Goal: Communication & Community: Answer question/provide support

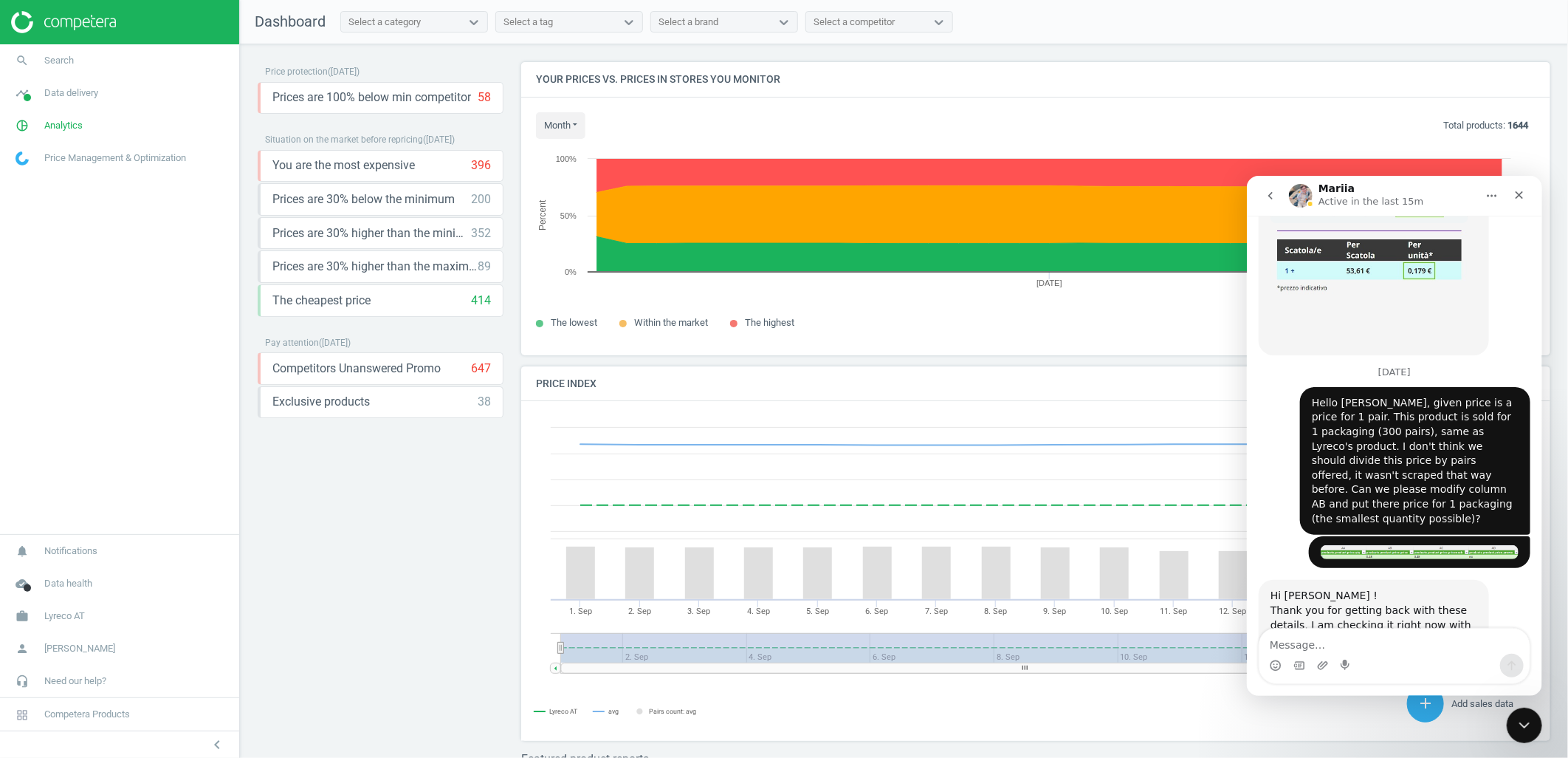
scroll to position [1061, 0]
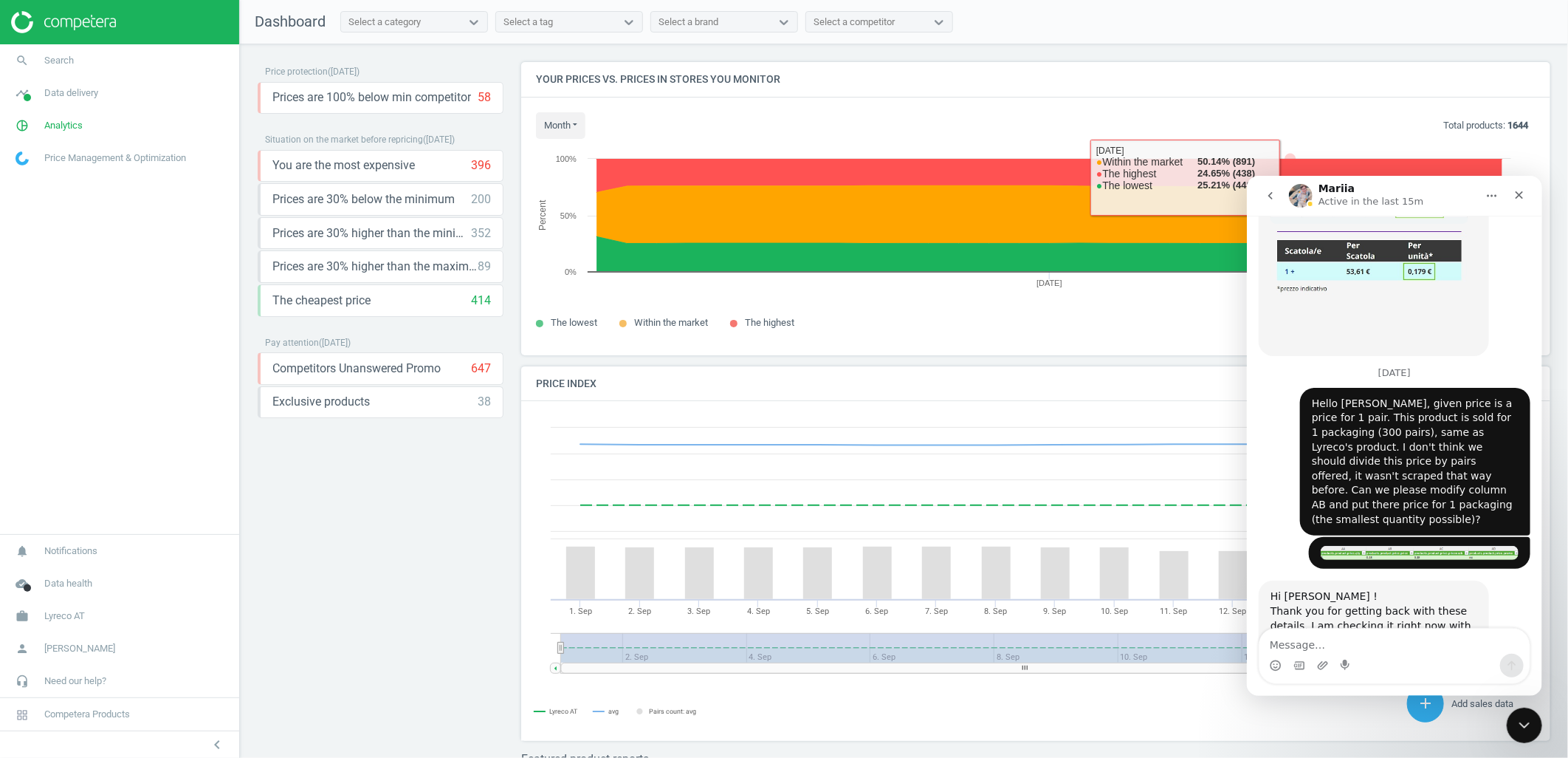
click at [1272, 189] on icon "go back" at bounding box center [1269, 195] width 12 height 12
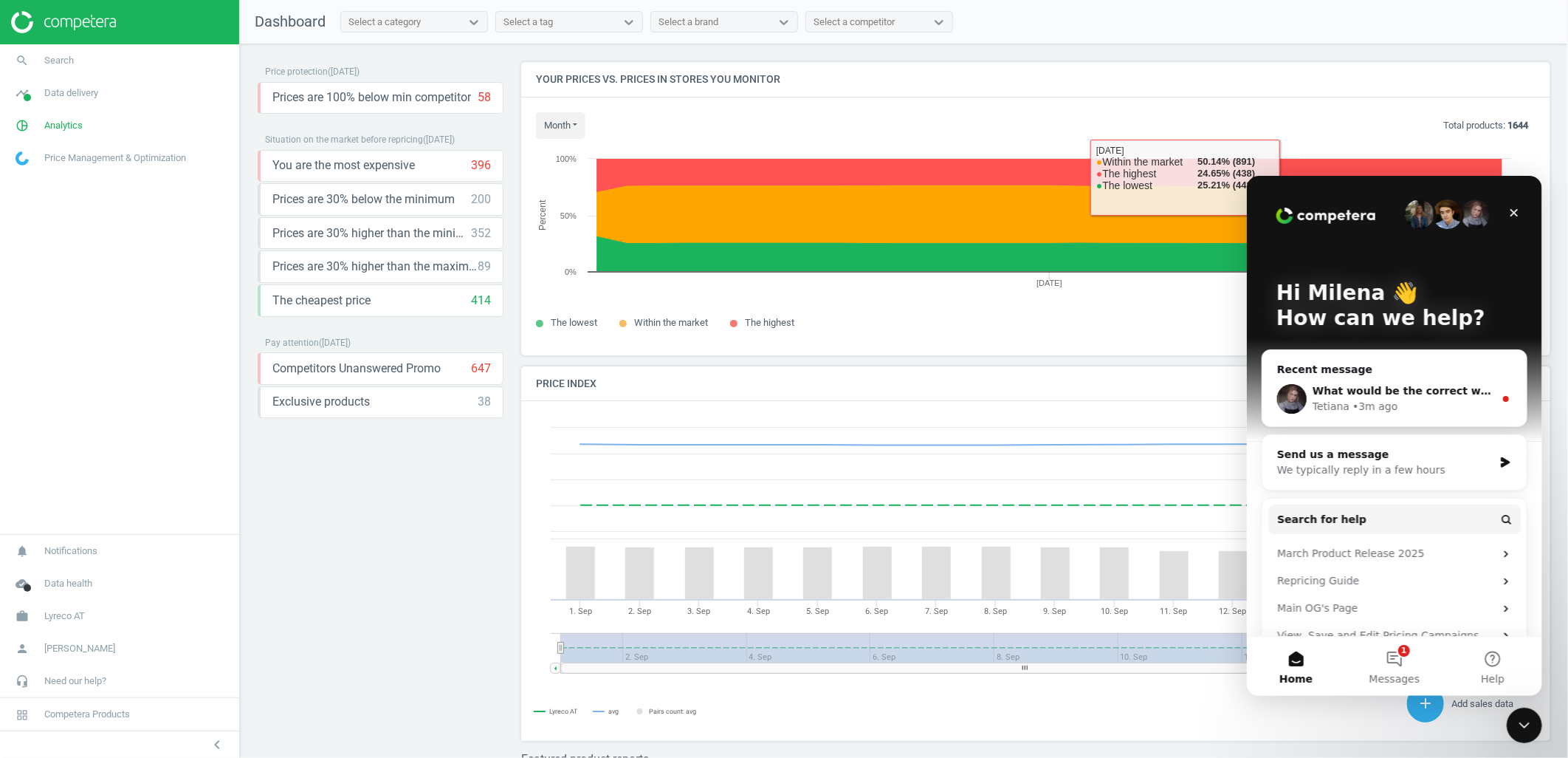
scroll to position [0, 0]
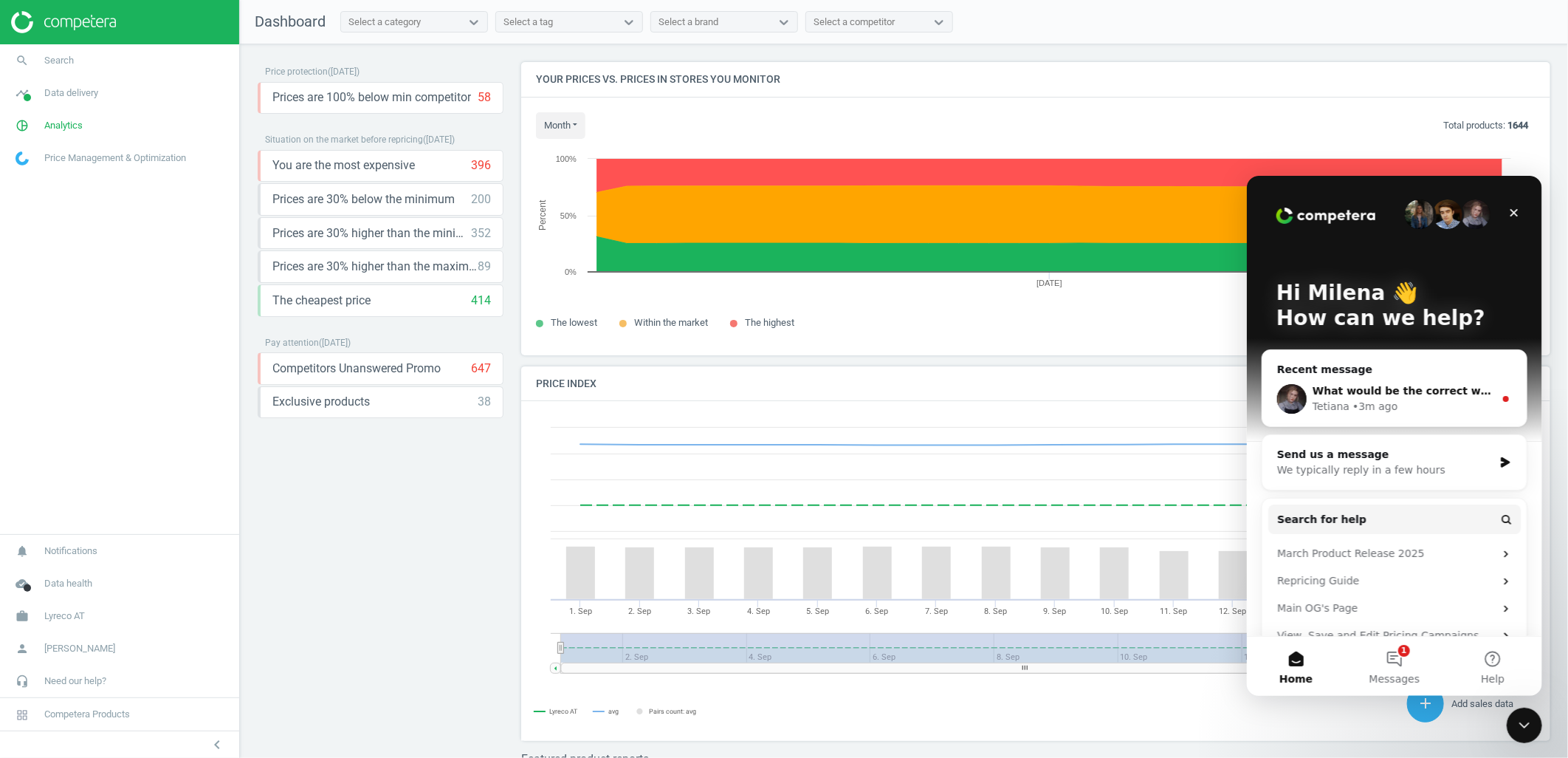
click at [1324, 385] on span "What would be the correct way to display it?" at bounding box center [1441, 390] width 260 height 12
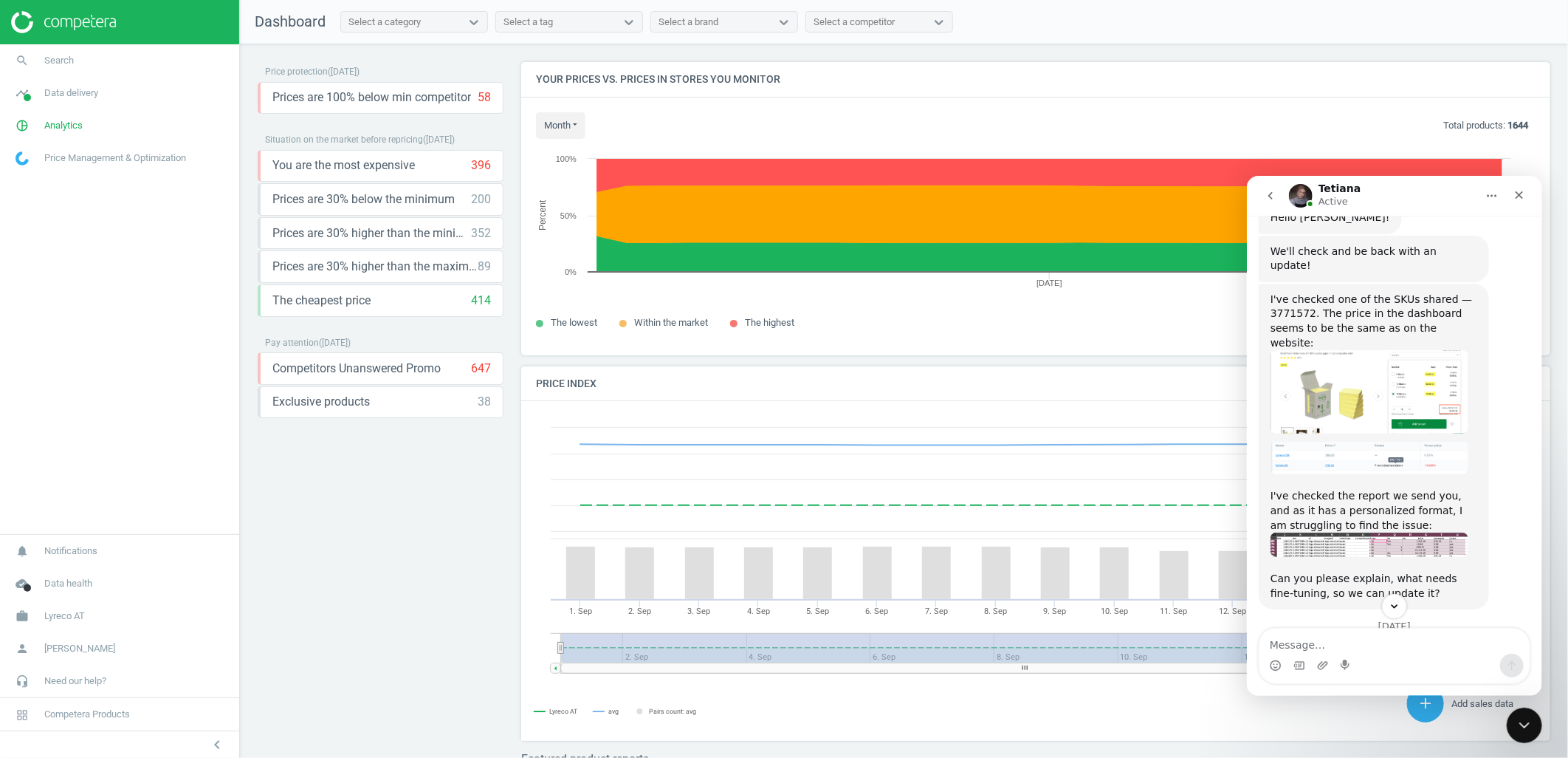
scroll to position [715, 0]
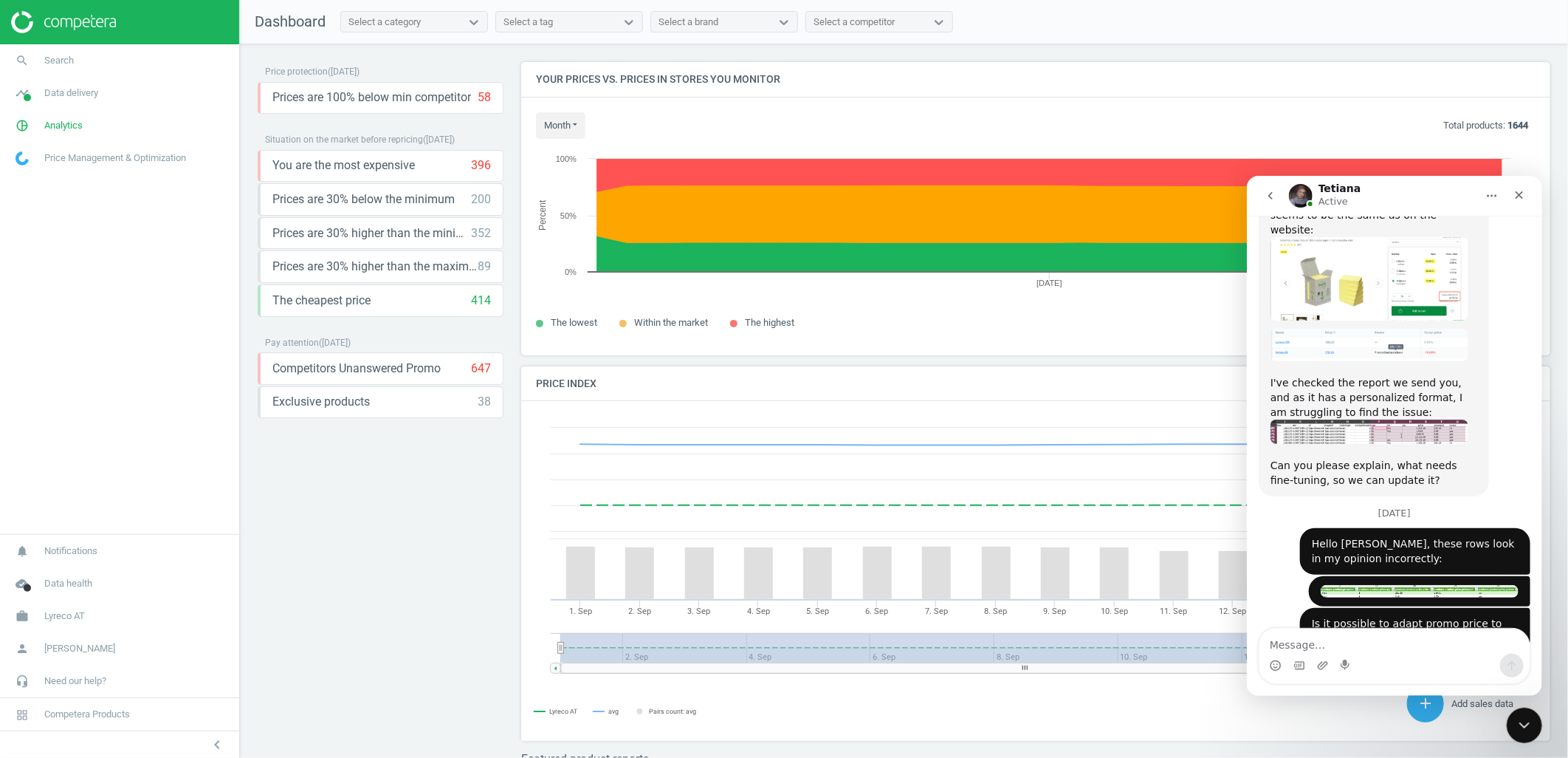
click at [1366, 584] on img "Milena says…" at bounding box center [1419, 590] width 198 height 12
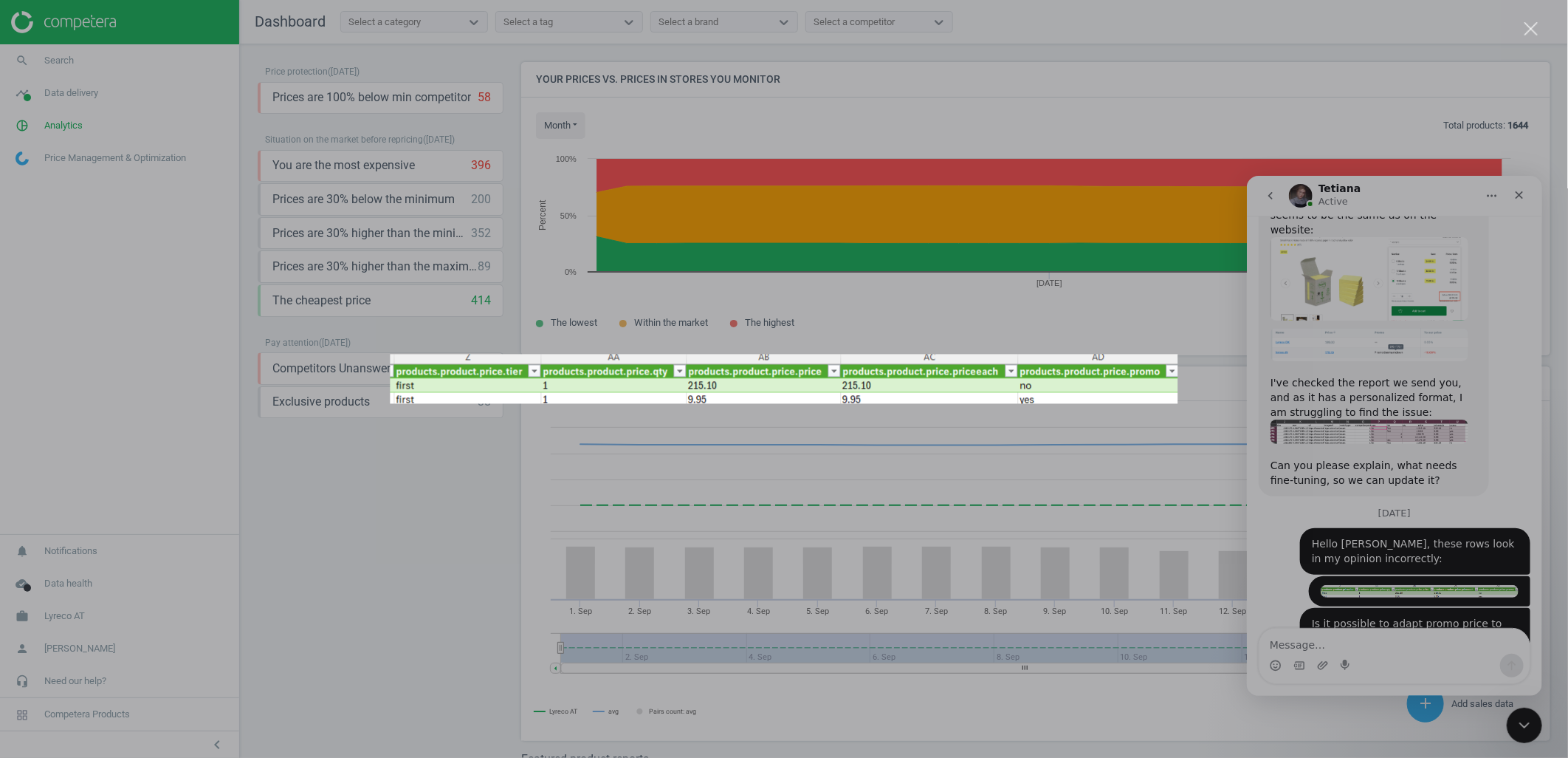
click at [1363, 561] on div "Intercom messenger" at bounding box center [784, 379] width 1568 height 758
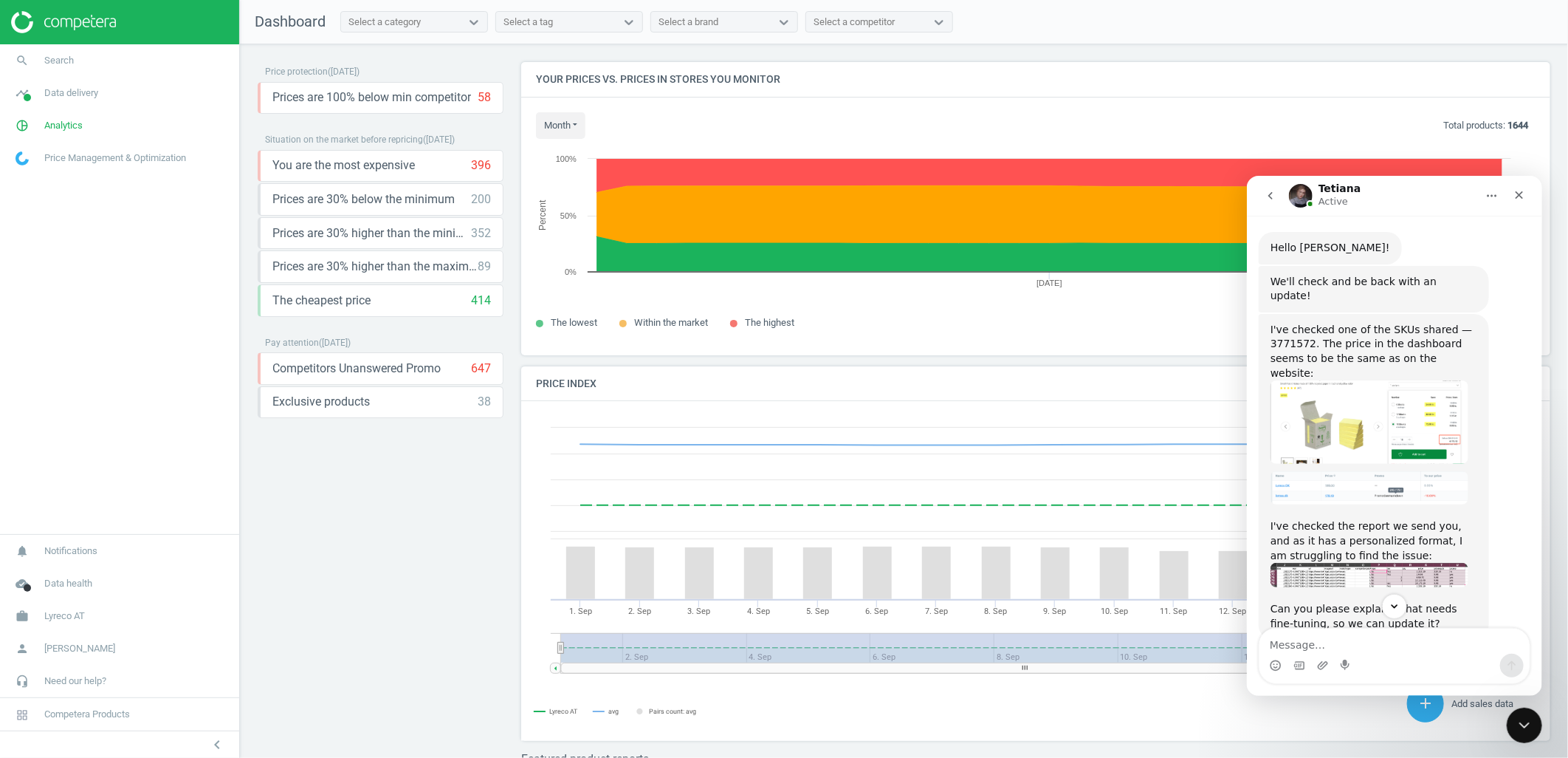
scroll to position [445, 0]
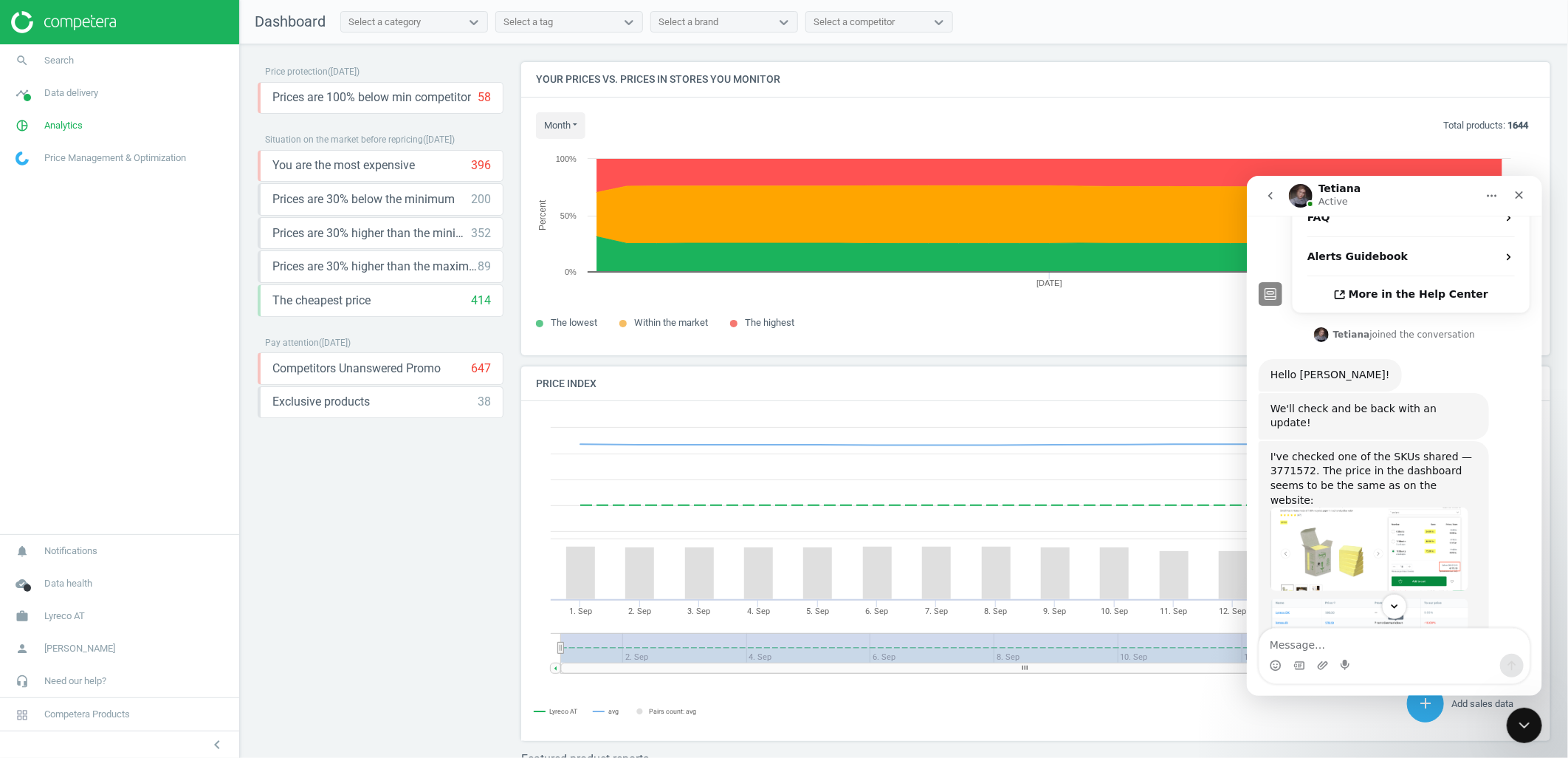
click at [1324, 506] on img "Tetiana says…" at bounding box center [1369, 548] width 198 height 84
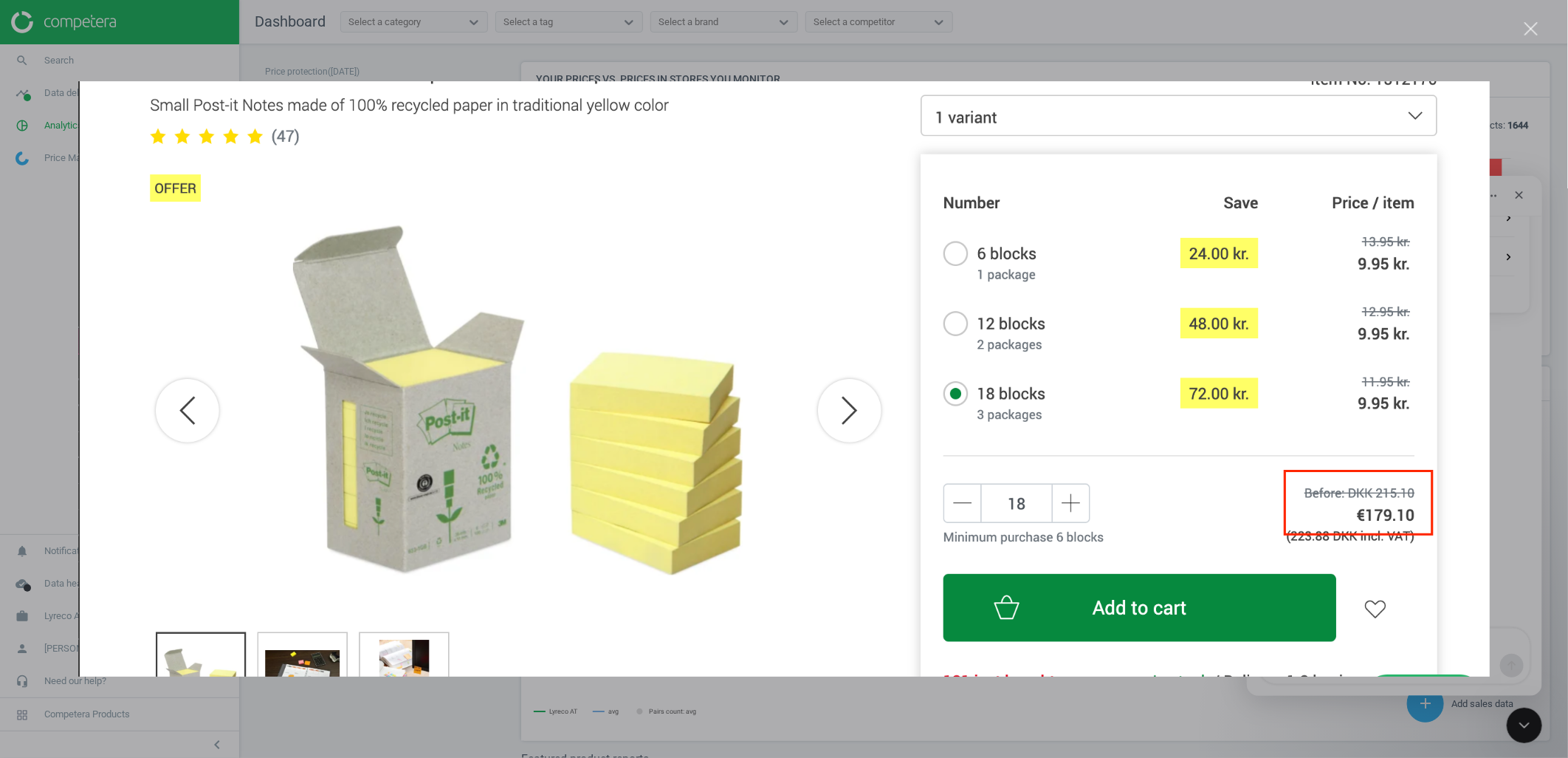
click at [1485, 484] on img "Close" at bounding box center [784, 379] width 1411 height 596
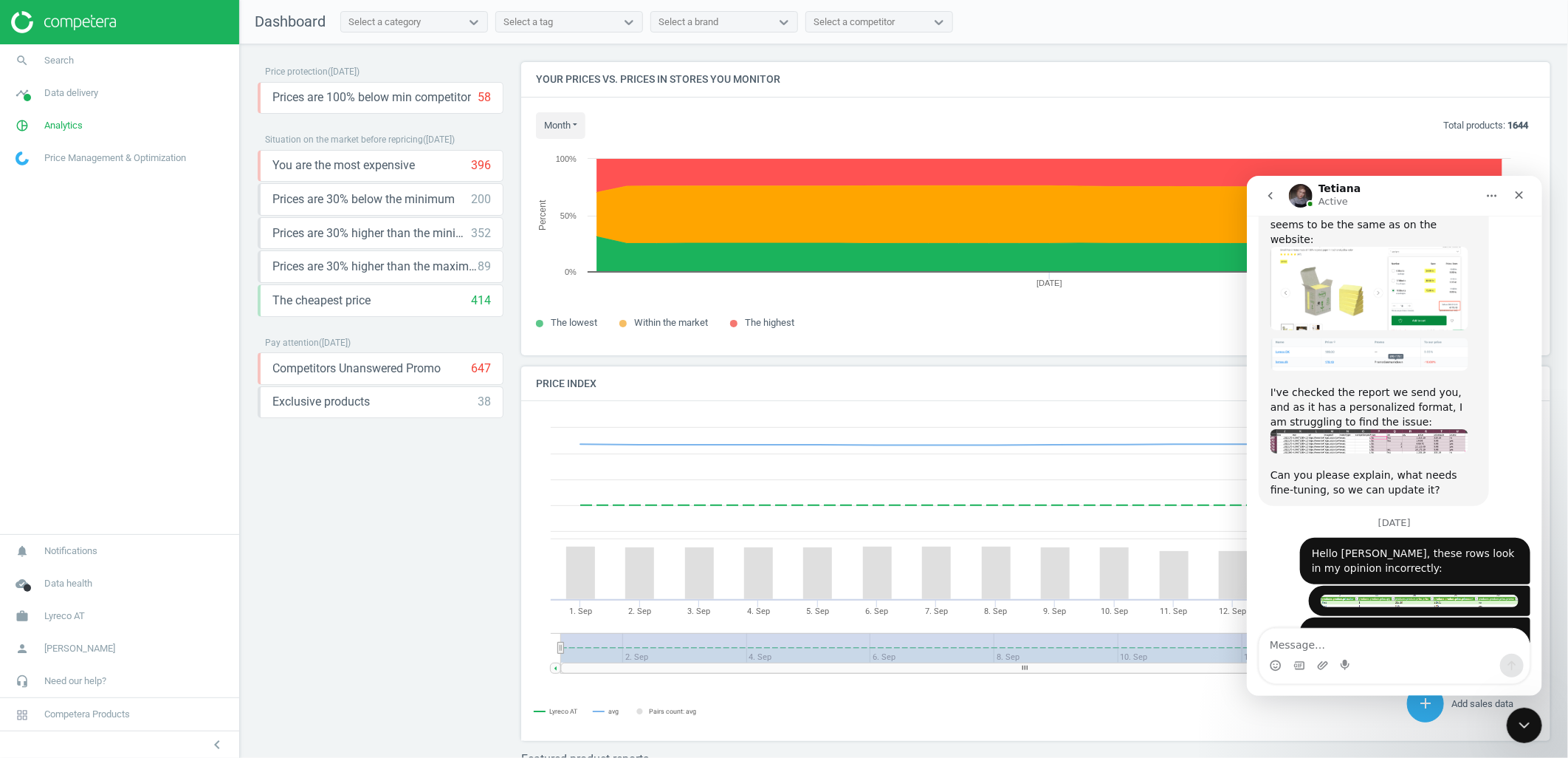
scroll to position [709, 0]
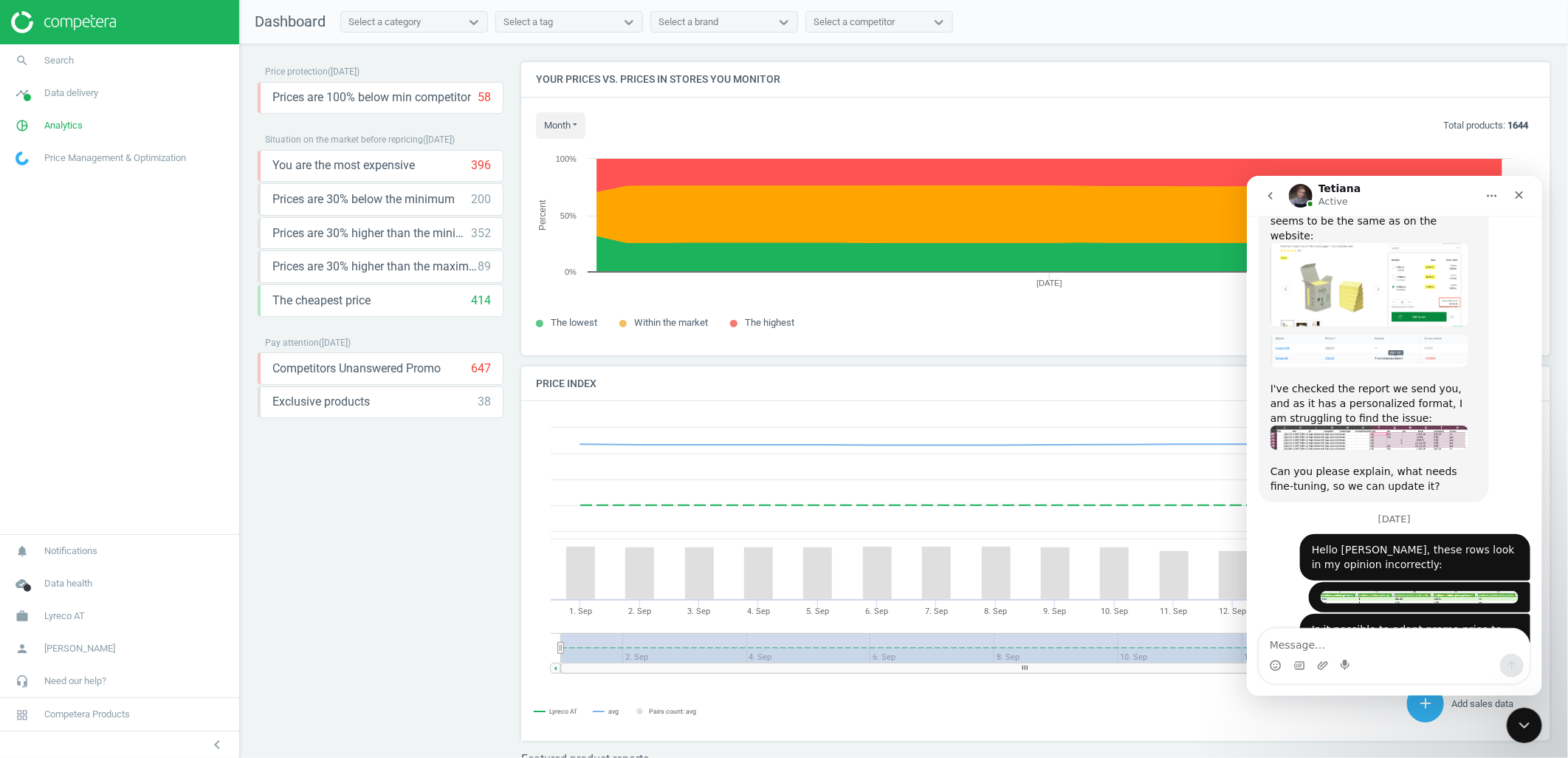
click at [1429, 581] on div "Milena • 59m ago" at bounding box center [1419, 597] width 222 height 31
click at [1423, 590] on img "Milena says…" at bounding box center [1419, 596] width 198 height 12
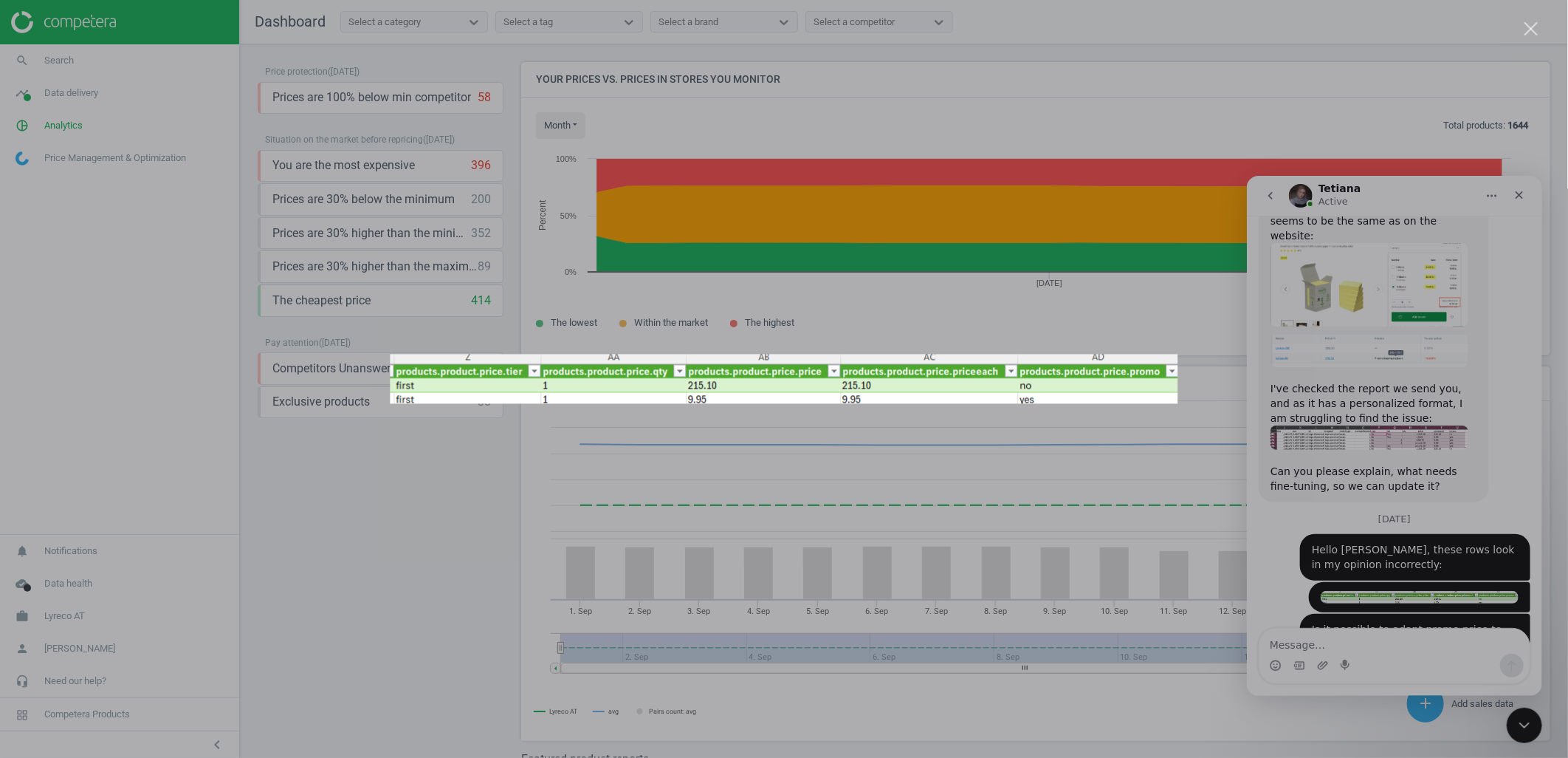
click at [1425, 490] on div "Intercom messenger" at bounding box center [784, 379] width 1568 height 758
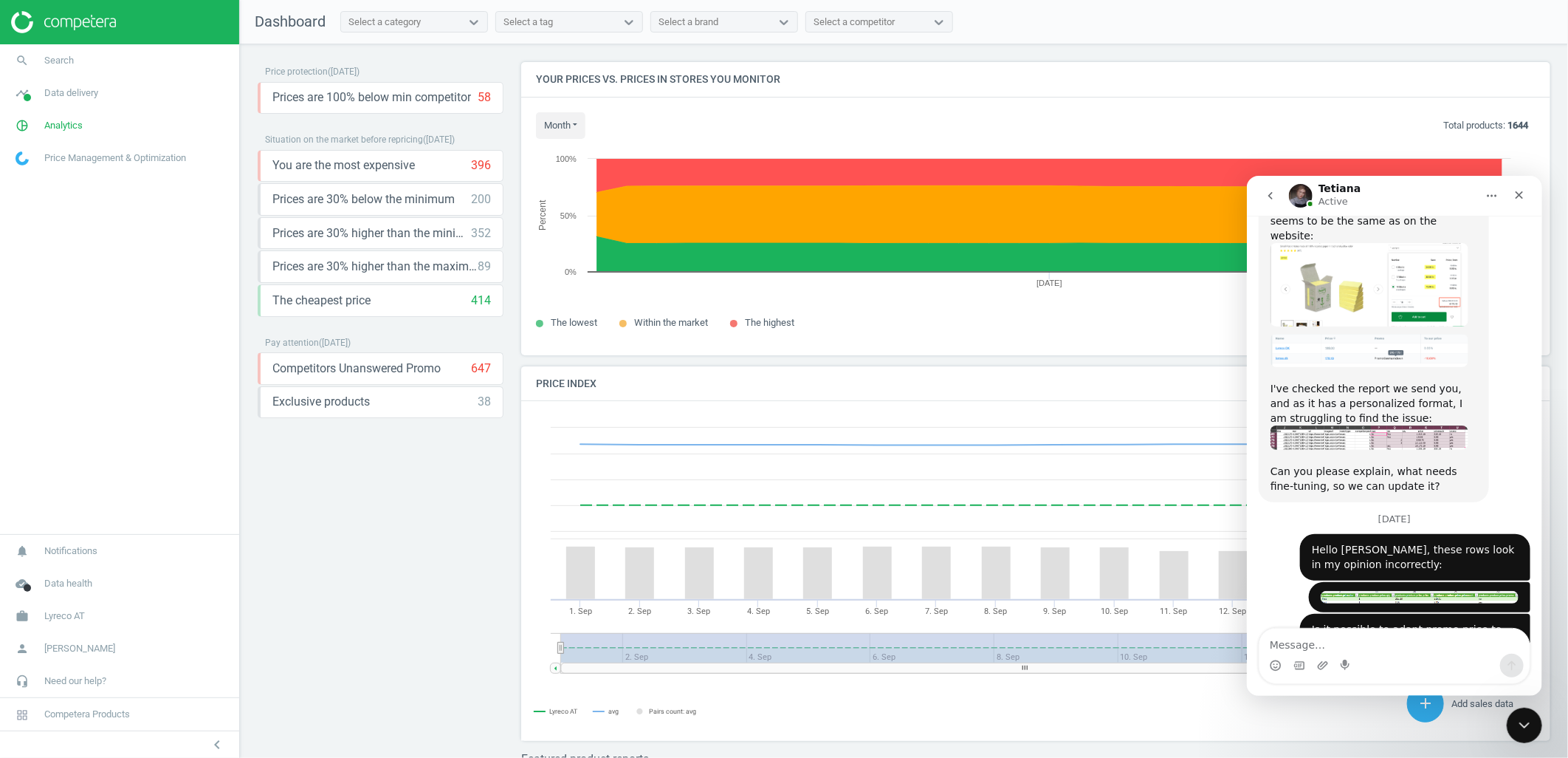
scroll to position [587, 0]
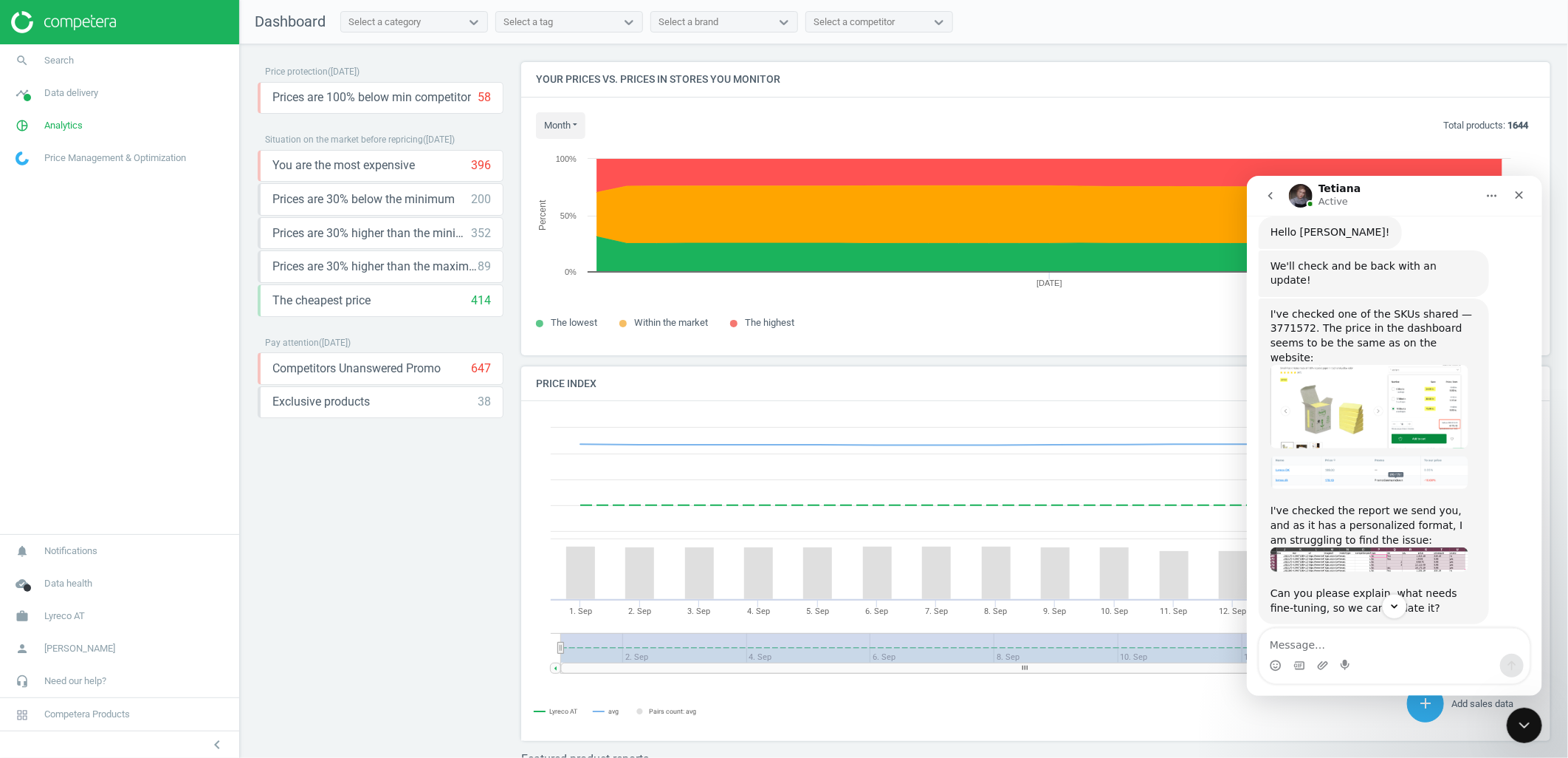
click at [1371, 364] on img "Tetiana says…" at bounding box center [1369, 405] width 198 height 84
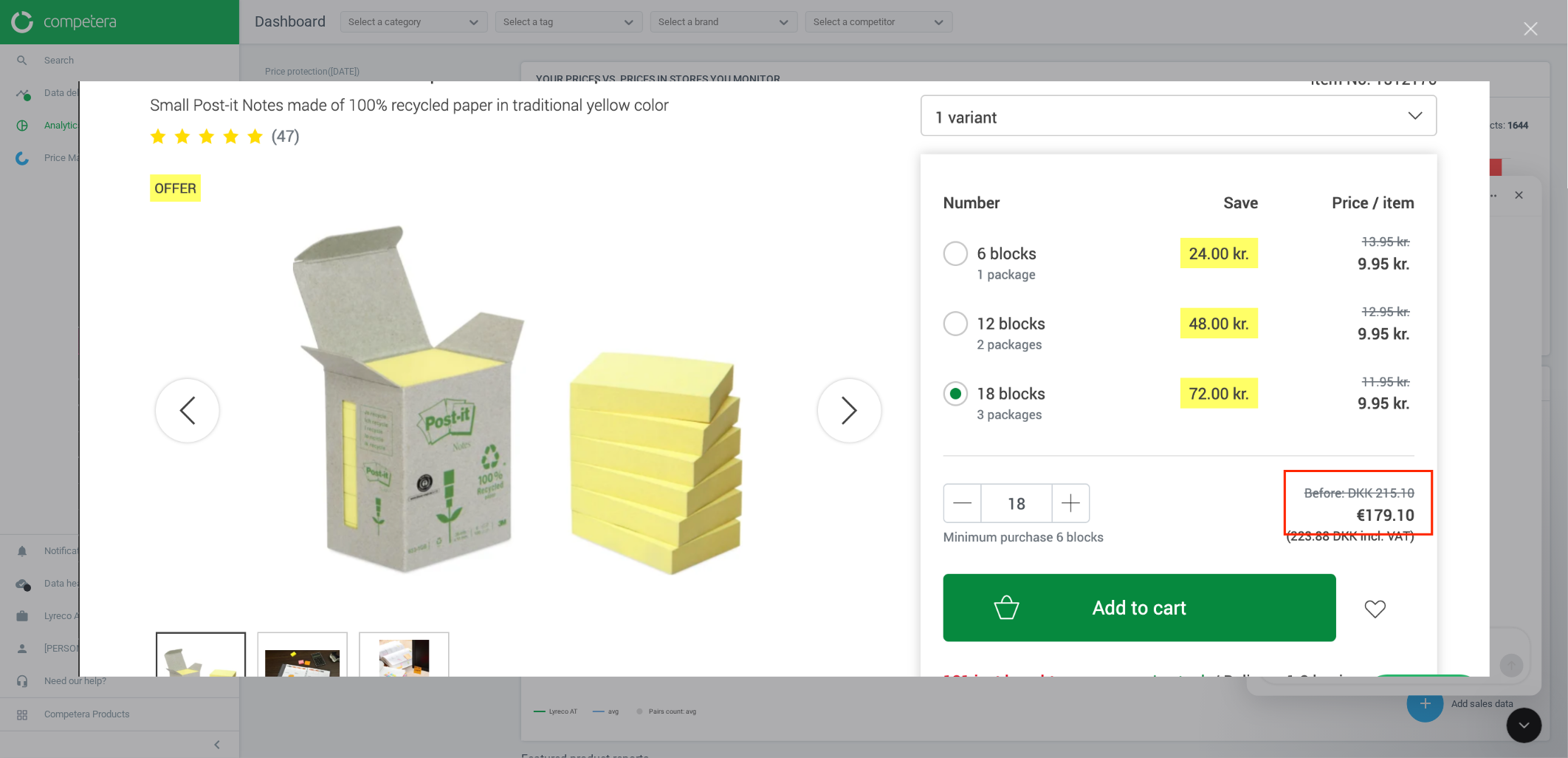
scroll to position [0, 0]
click at [1436, 358] on img "Close" at bounding box center [784, 379] width 1411 height 596
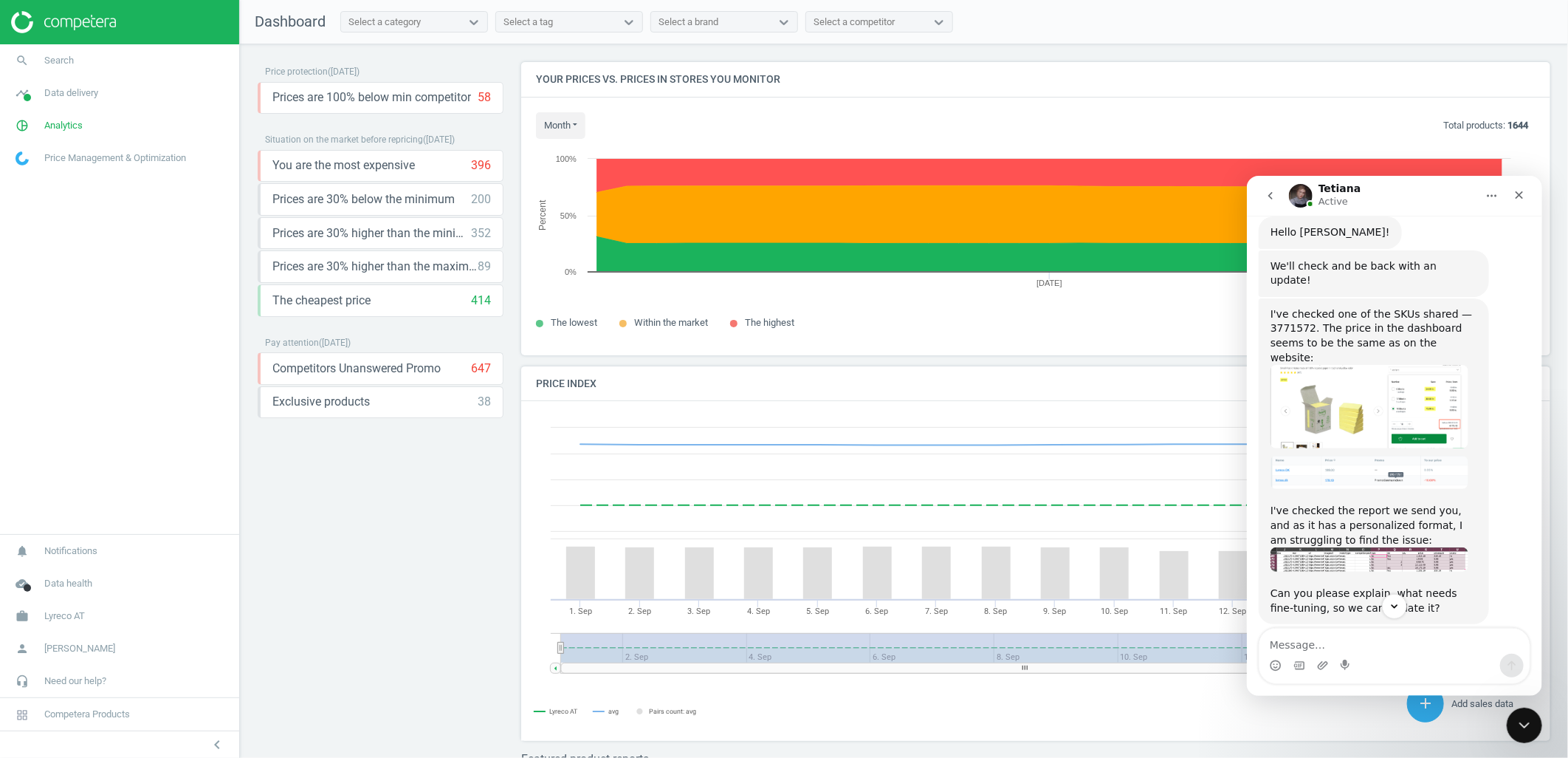
scroll to position [715, 0]
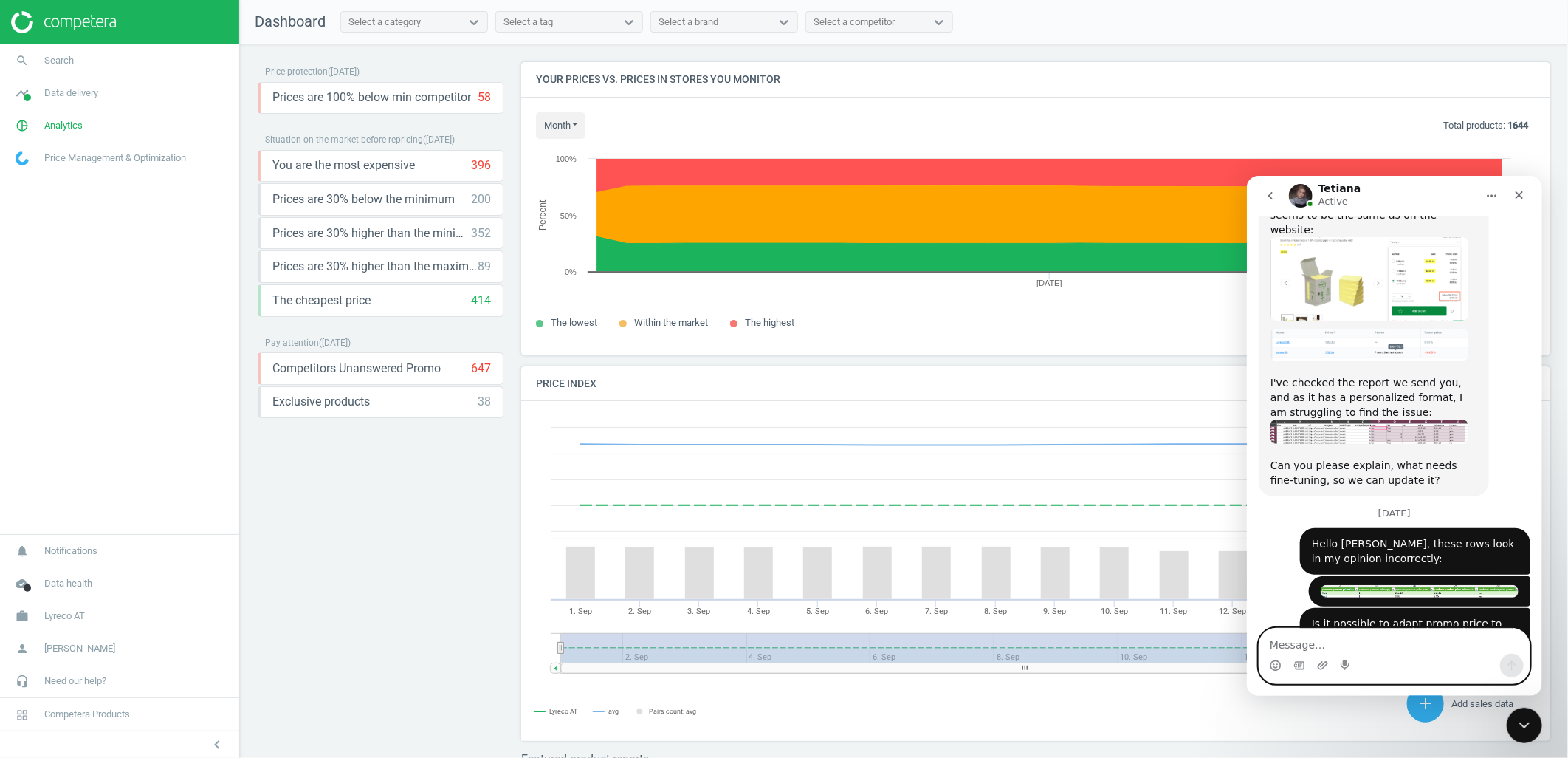
click at [1333, 646] on textarea "Message…" at bounding box center [1393, 641] width 270 height 25
click at [1270, 643] on textarea "179.10" at bounding box center [1393, 641] width 270 height 25
click at [1275, 648] on textarea "Iny my opinion 179.10" at bounding box center [1393, 641] width 270 height 25
click at [1395, 646] on textarea "In my opinion 179.10" at bounding box center [1393, 641] width 270 height 25
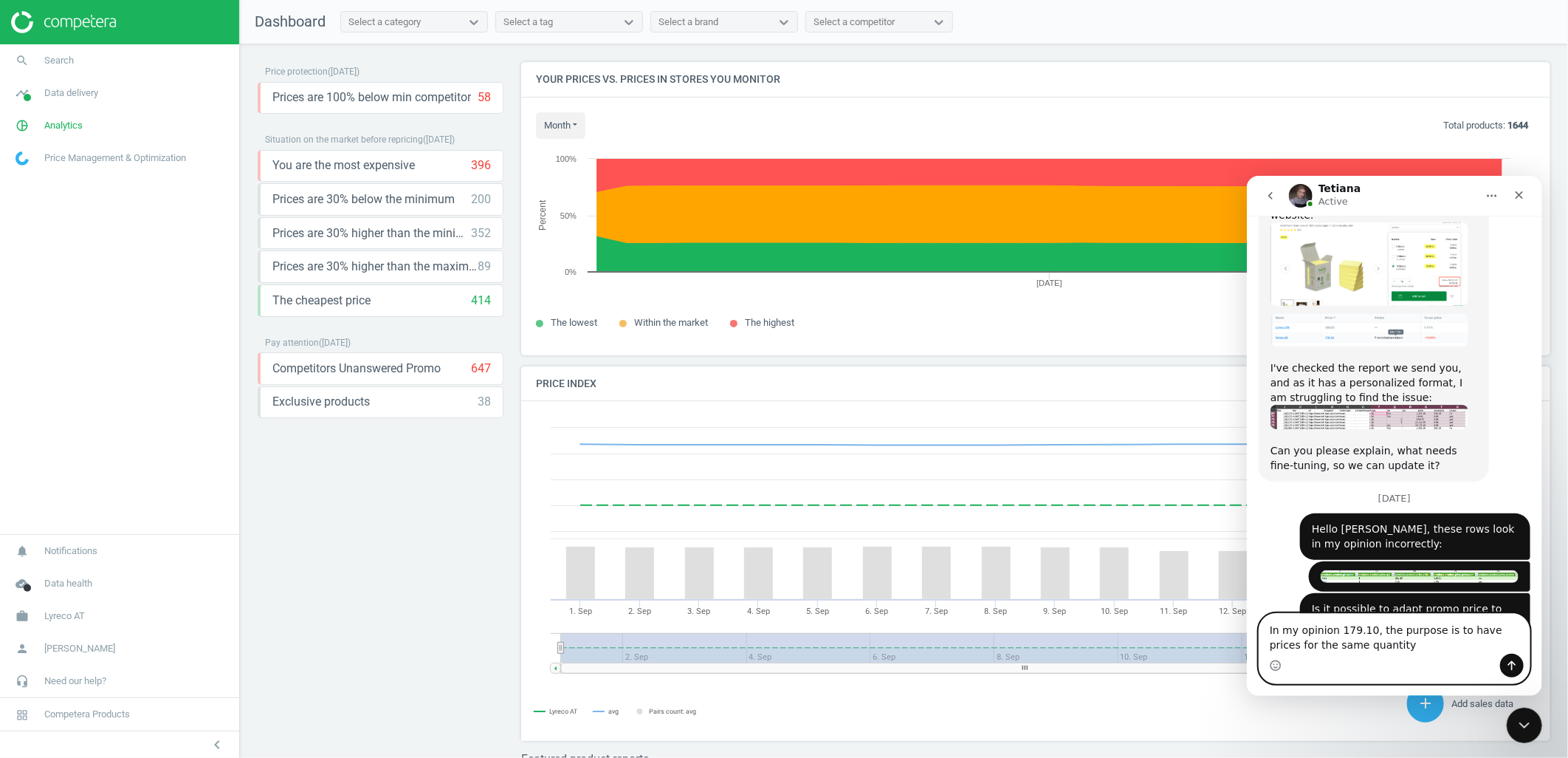
drag, startPoint x: 1436, startPoint y: 628, endPoint x: 1372, endPoint y: 622, distance: 64.3
click at [1372, 622] on textarea "In my opinion 179.10, the purpose is to have prices for the same quantity" at bounding box center [1393, 633] width 270 height 40
click at [1435, 634] on textarea "In my opinion 179.10, the purpose is to have prices for the same quantity" at bounding box center [1393, 633] width 270 height 40
drag, startPoint x: 1437, startPoint y: 633, endPoint x: 1372, endPoint y: 632, distance: 65.0
click at [1372, 632] on textarea "In my opinion 179.10, the purpose is to have prices for the same quantity" at bounding box center [1393, 633] width 270 height 40
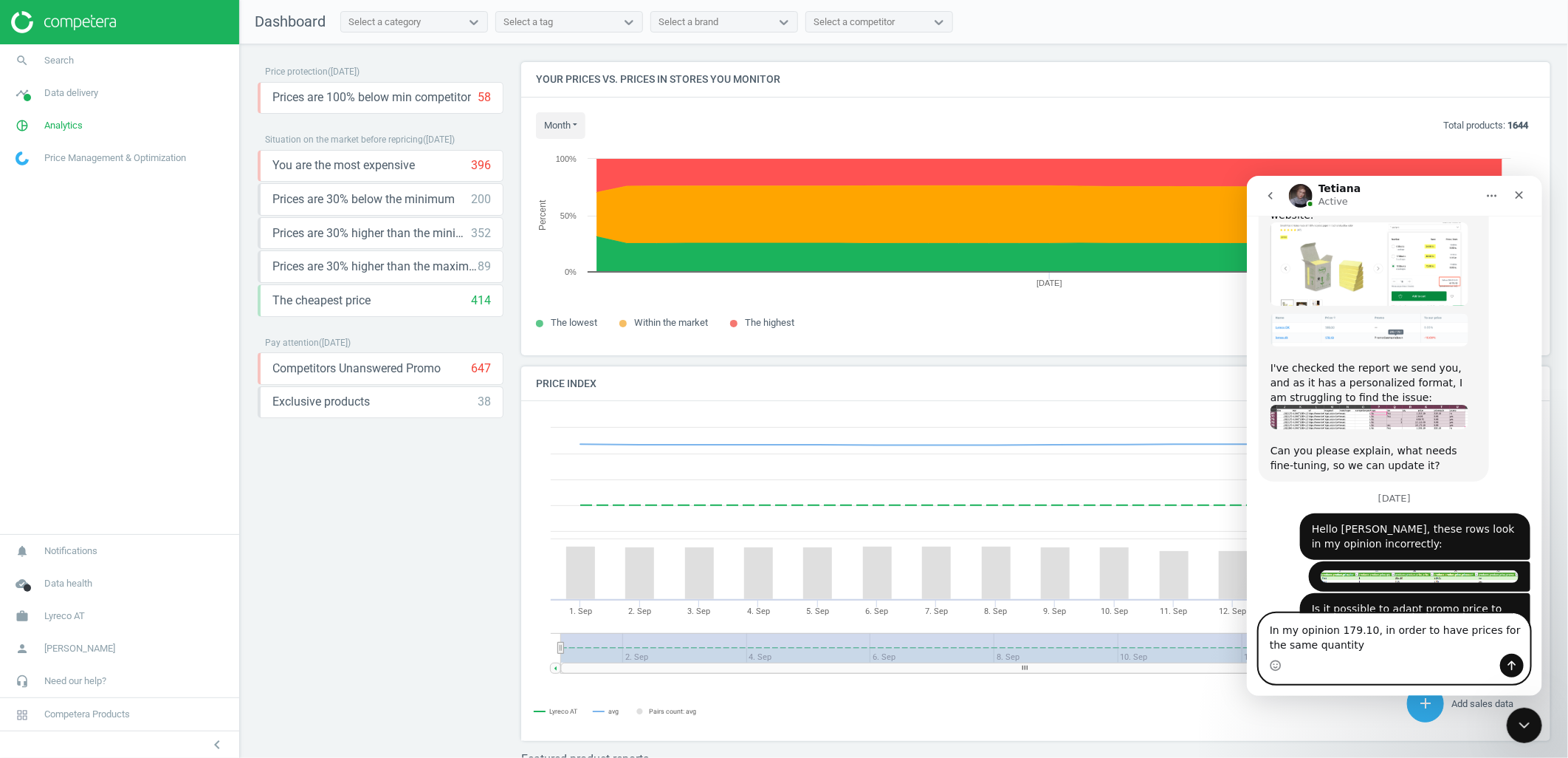
click at [1360, 645] on textarea "In my opinion 179.10, in order to have prices for the same quantity" at bounding box center [1393, 633] width 270 height 40
type textarea "In my opinion 179.10, in order to have prices for the same quantity"
click at [1509, 664] on icon "Send a message…" at bounding box center [1511, 665] width 12 height 12
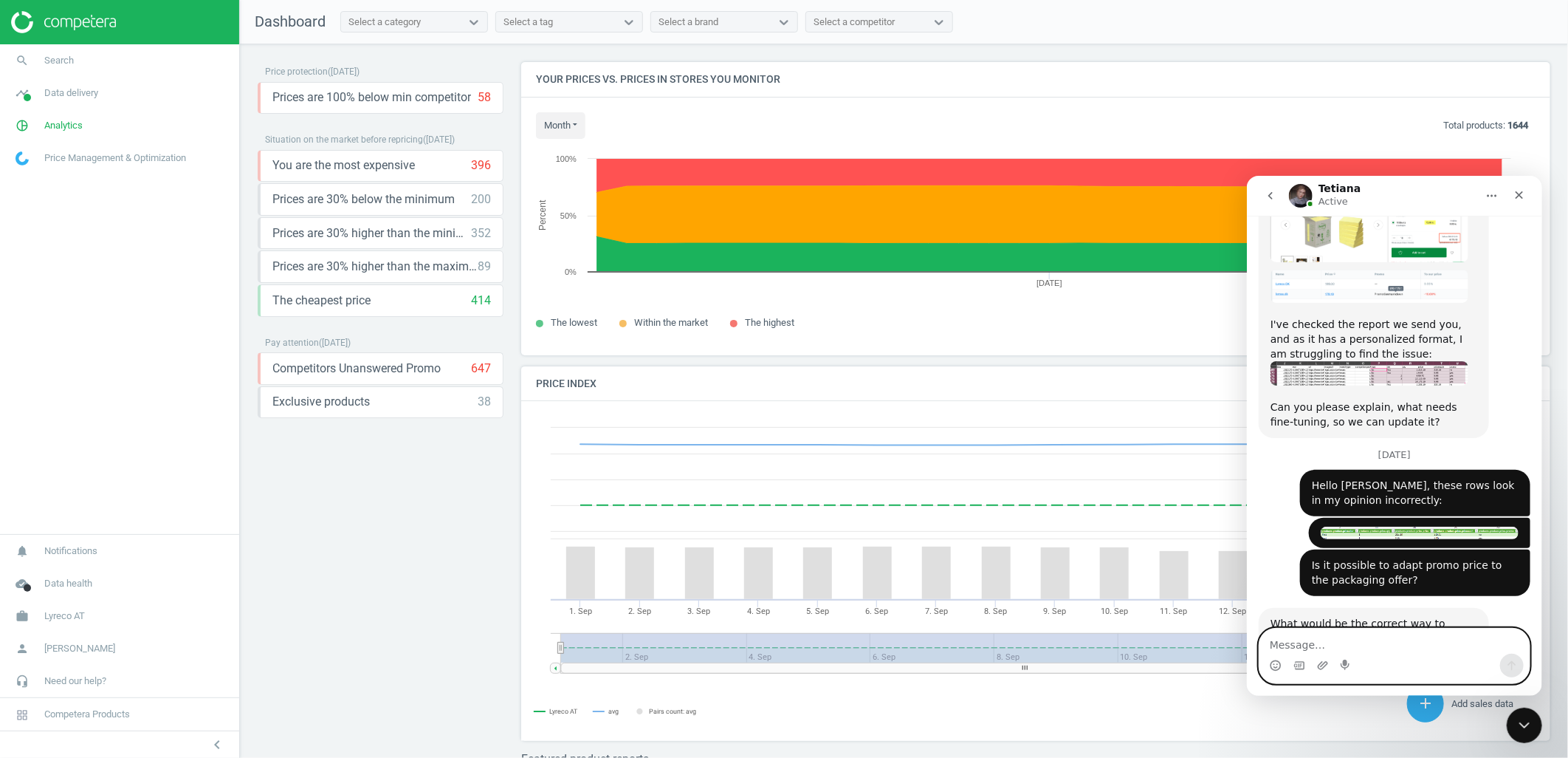
scroll to position [773, 0]
click at [1516, 193] on icon "Close" at bounding box center [1519, 194] width 12 height 12
